Goal: Find specific page/section: Find specific page/section

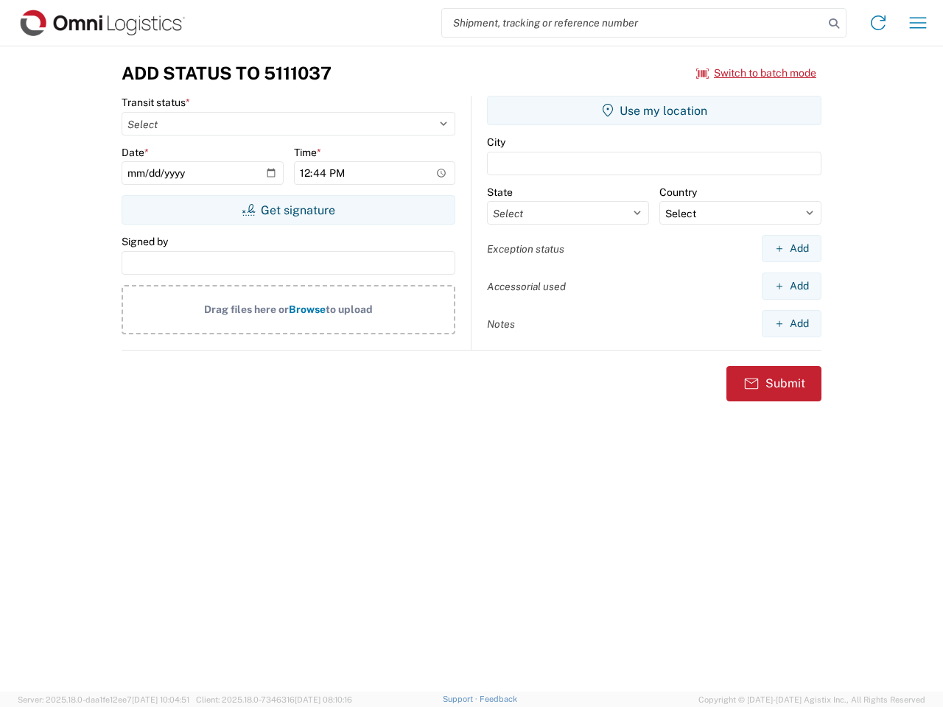
click at [633, 23] on input "search" at bounding box center [633, 23] width 382 height 28
click at [834, 24] on icon at bounding box center [834, 23] width 21 height 21
click at [878, 23] on icon at bounding box center [878, 23] width 24 height 24
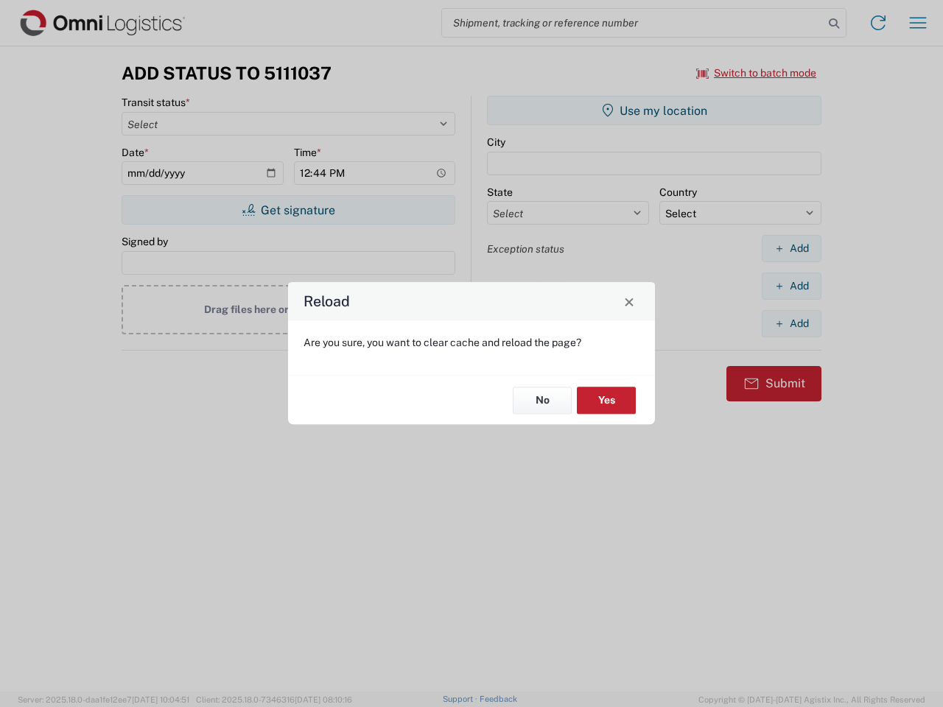
click at [918, 23] on div "Reload Are you sure, you want to clear cache and reload the page? No Yes" at bounding box center [471, 353] width 943 height 707
click at [757, 73] on div "Reload Are you sure, you want to clear cache and reload the page? No Yes" at bounding box center [471, 353] width 943 height 707
click at [288, 210] on div "Reload Are you sure, you want to clear cache and reload the page? No Yes" at bounding box center [471, 353] width 943 height 707
click at [654, 111] on div "Reload Are you sure, you want to clear cache and reload the page? No Yes" at bounding box center [471, 353] width 943 height 707
click at [791, 248] on div "Reload Are you sure, you want to clear cache and reload the page? No Yes" at bounding box center [471, 353] width 943 height 707
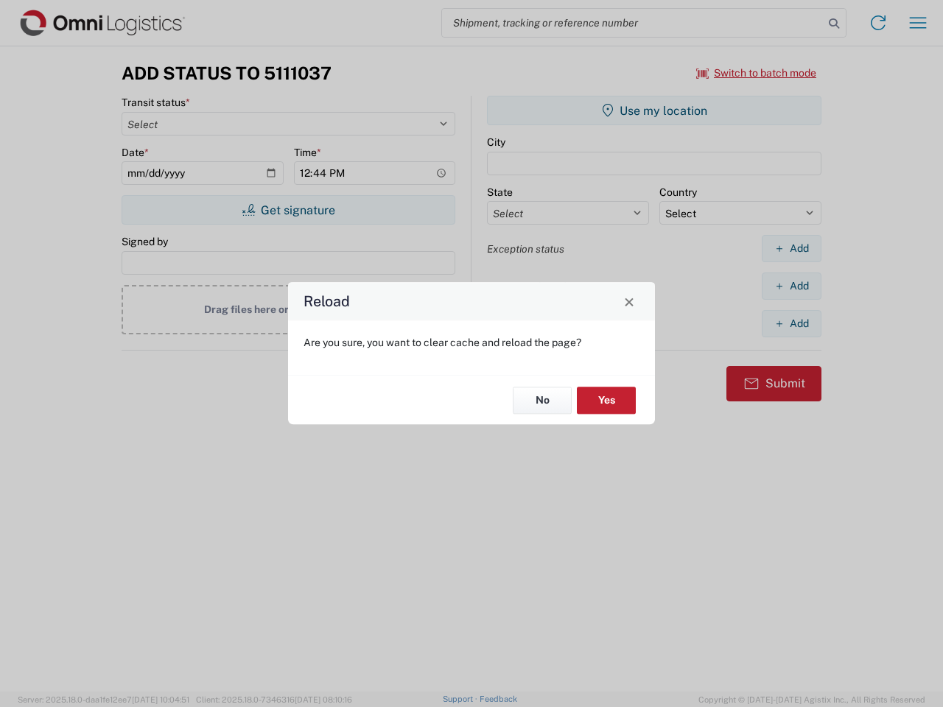
click at [791, 286] on div "Reload Are you sure, you want to clear cache and reload the page? No Yes" at bounding box center [471, 353] width 943 height 707
click at [791, 323] on div "Reload Are you sure, you want to clear cache and reload the page? No Yes" at bounding box center [471, 353] width 943 height 707
